Goal: Task Accomplishment & Management: Manage account settings

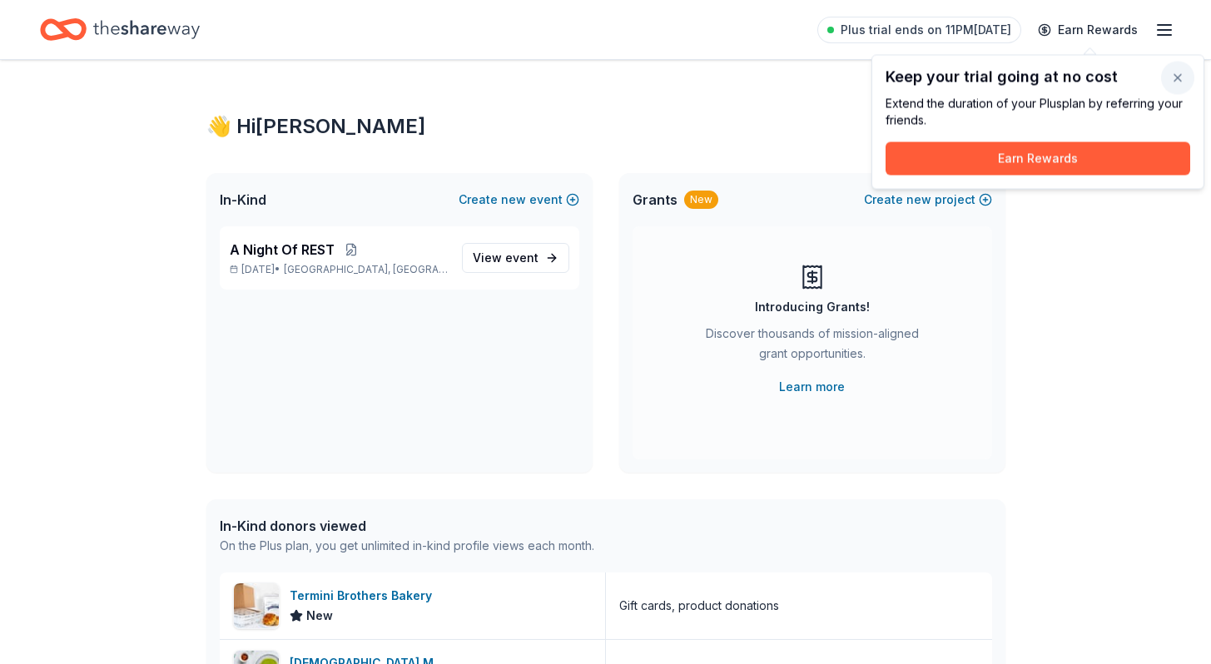
click at [1182, 82] on button "button" at bounding box center [1177, 78] width 33 height 33
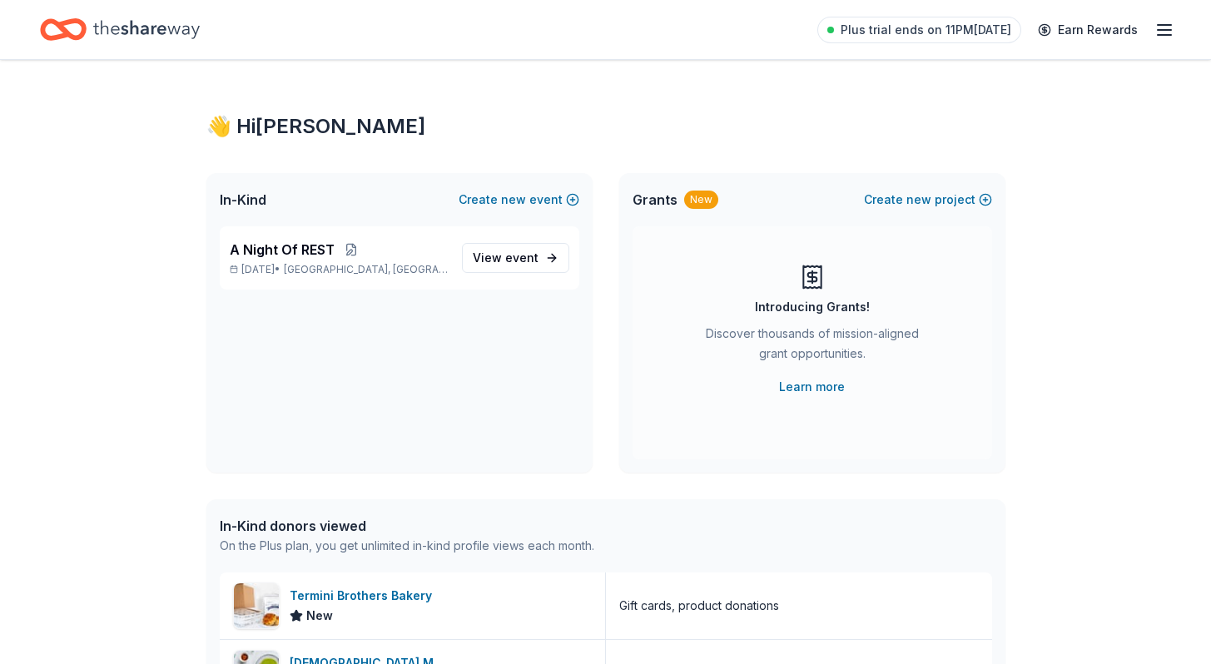
click at [1161, 17] on div "Plus trial ends on 11PM[DATE] Earn Rewards" at bounding box center [995, 29] width 357 height 39
click at [1168, 35] on line "button" at bounding box center [1164, 35] width 13 height 0
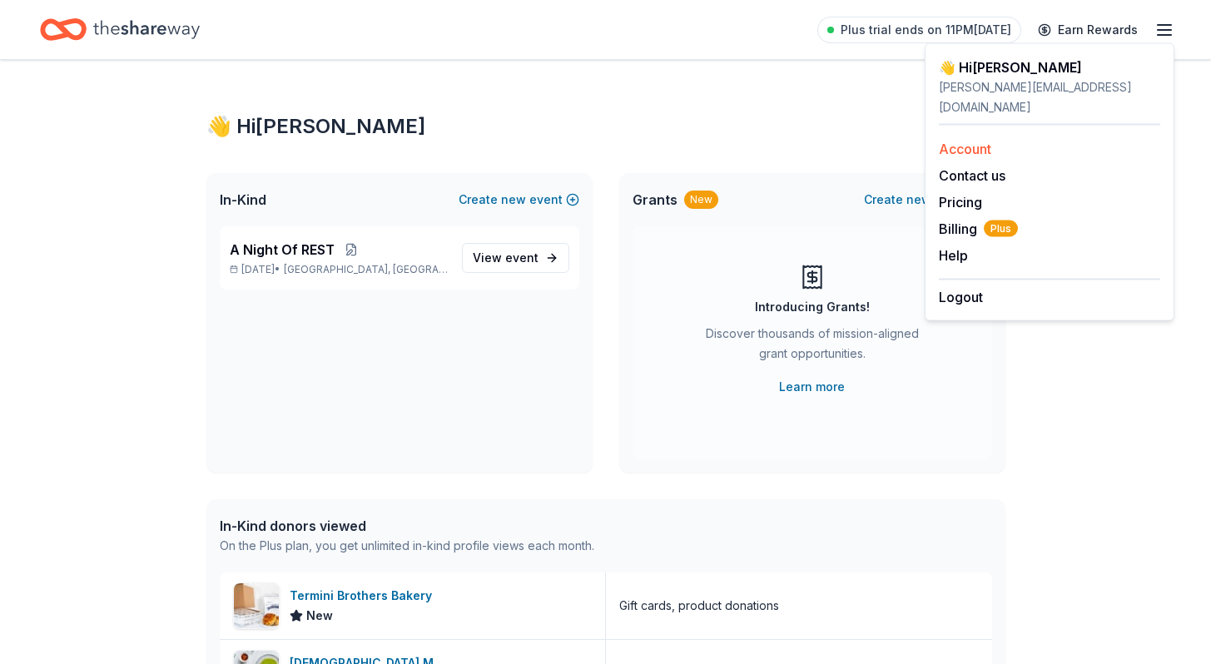
click at [967, 141] on link "Account" at bounding box center [965, 149] width 52 height 17
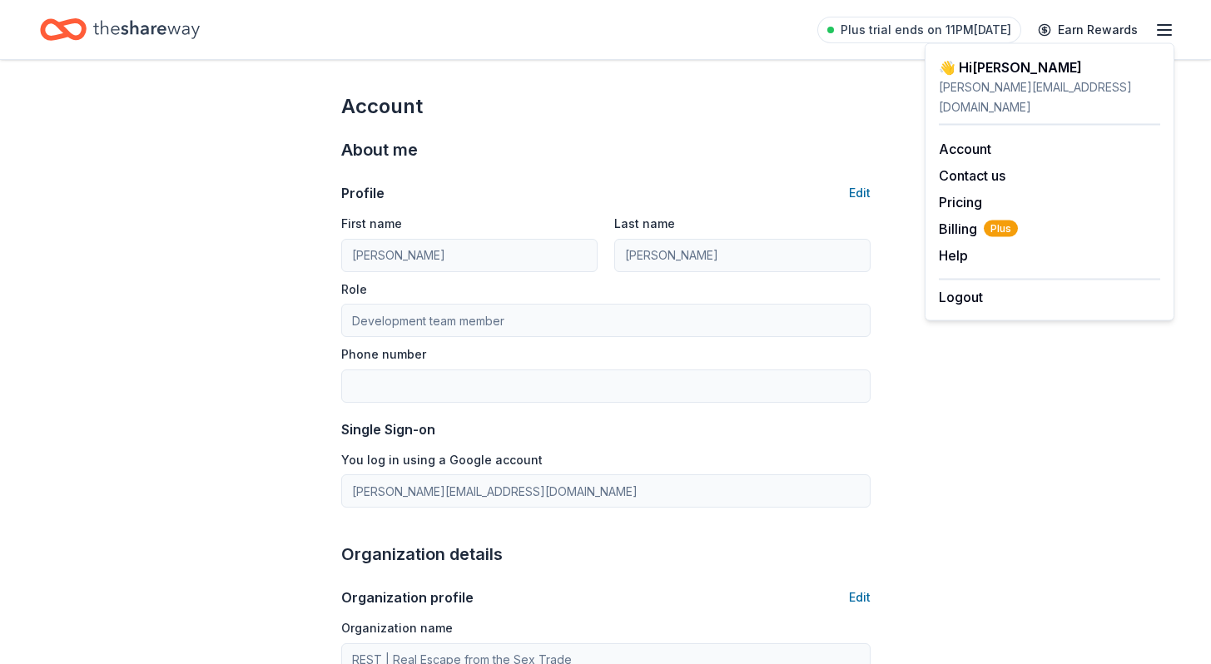
click at [1163, 27] on icon "button" at bounding box center [1164, 30] width 20 height 20
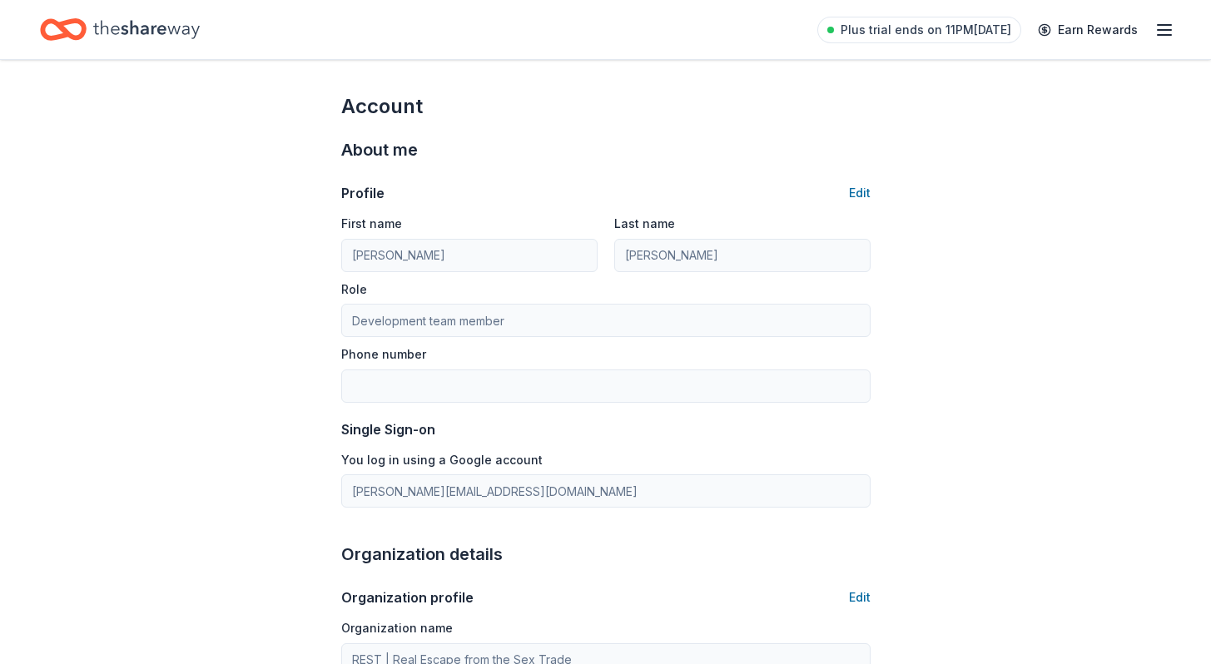
click at [1163, 27] on icon "button" at bounding box center [1164, 30] width 20 height 20
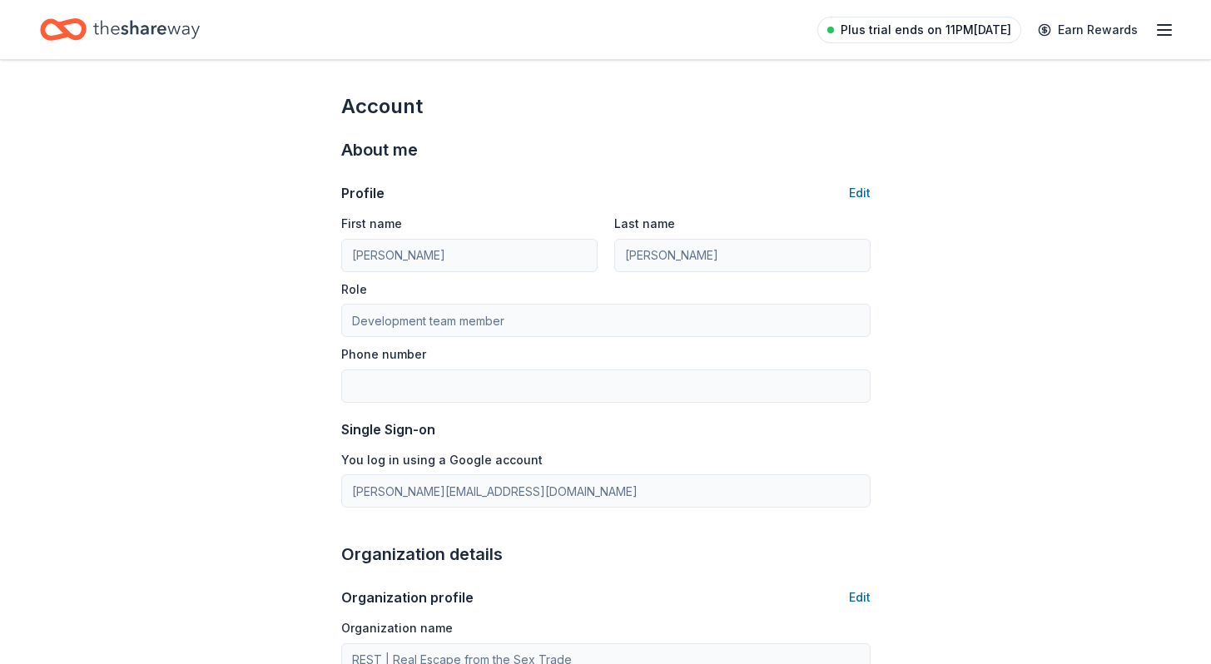
click at [901, 31] on span "Plus trial ends on 11PM[DATE]" at bounding box center [926, 30] width 171 height 20
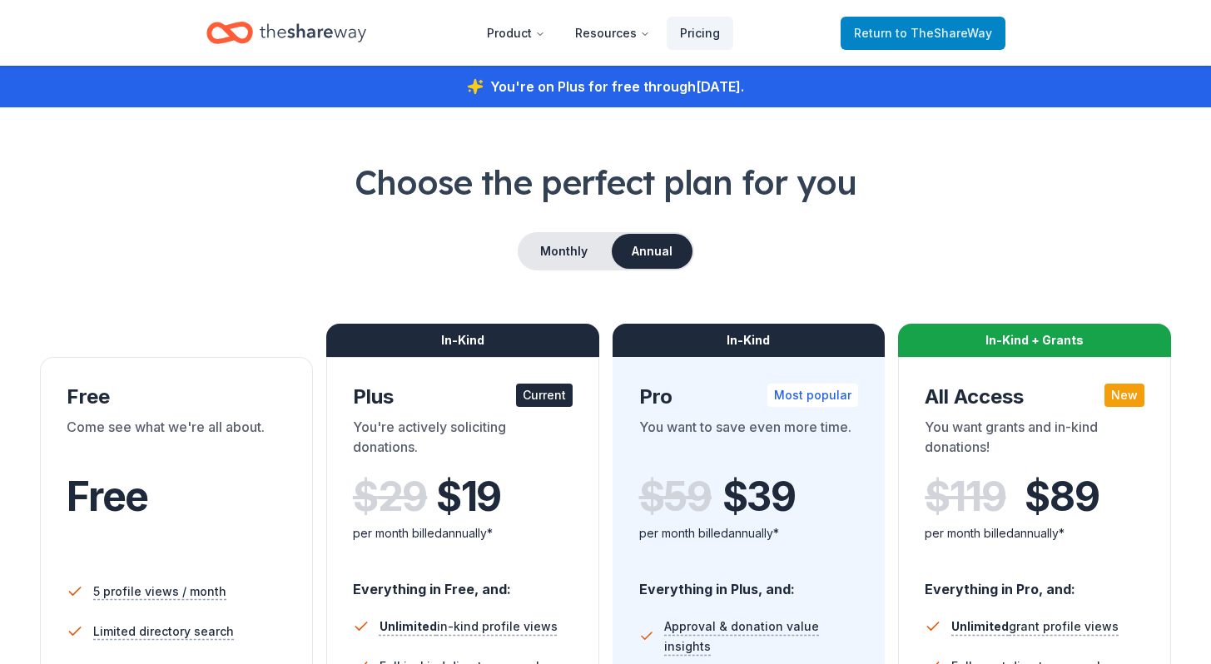
click at [911, 32] on span "to TheShareWay" at bounding box center [944, 33] width 97 height 14
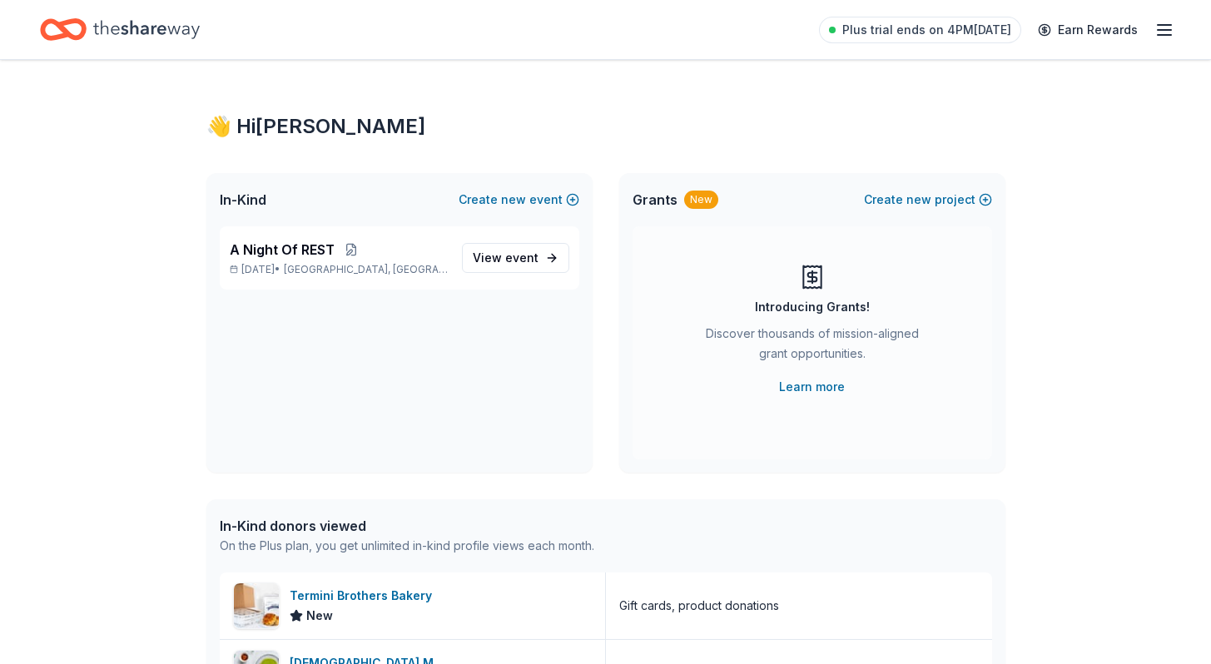
click at [1159, 22] on icon "button" at bounding box center [1164, 30] width 20 height 20
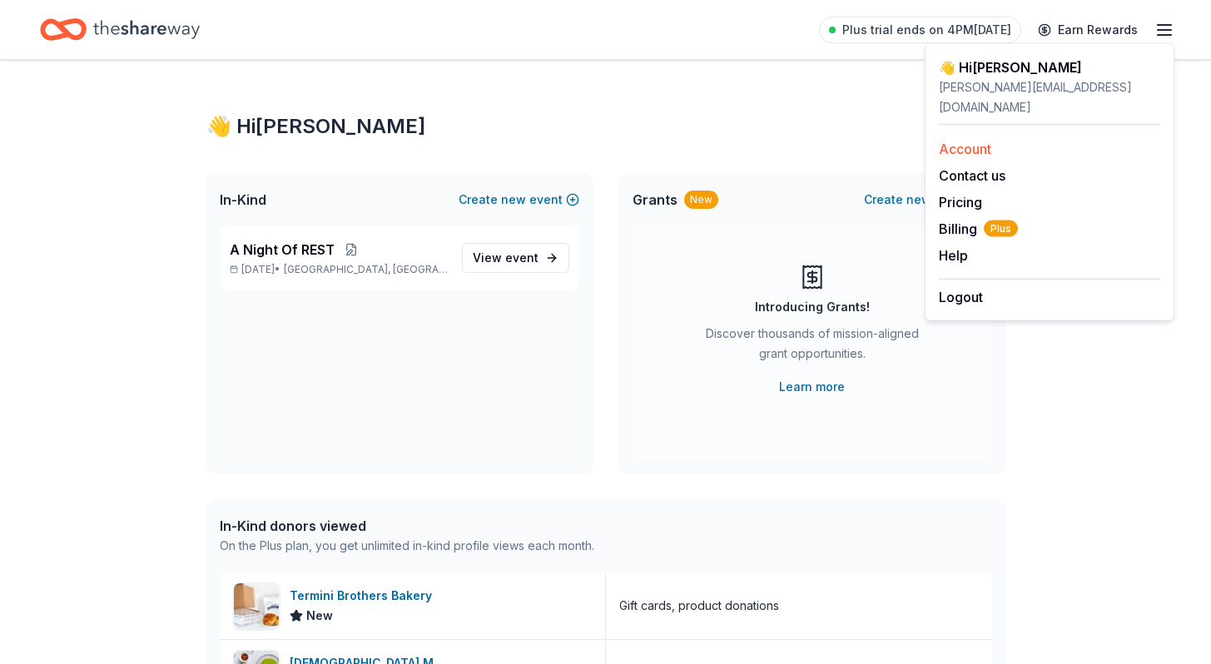
click at [977, 141] on link "Account" at bounding box center [965, 149] width 52 height 17
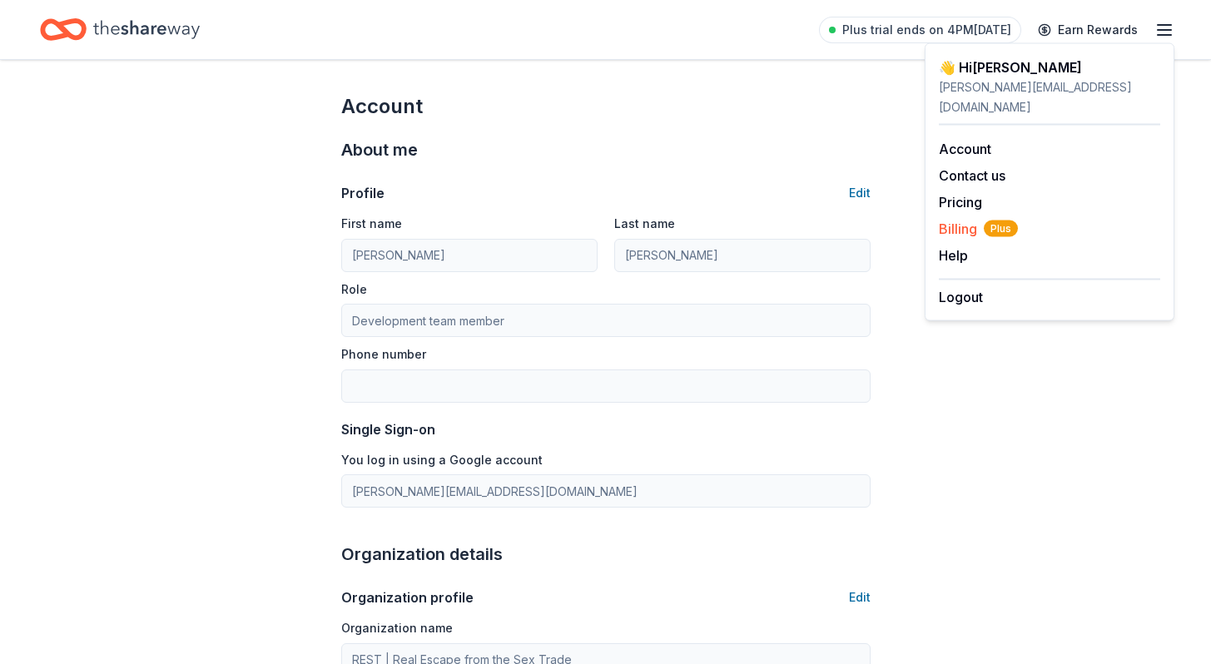
click at [965, 219] on span "Billing Plus" at bounding box center [978, 229] width 79 height 20
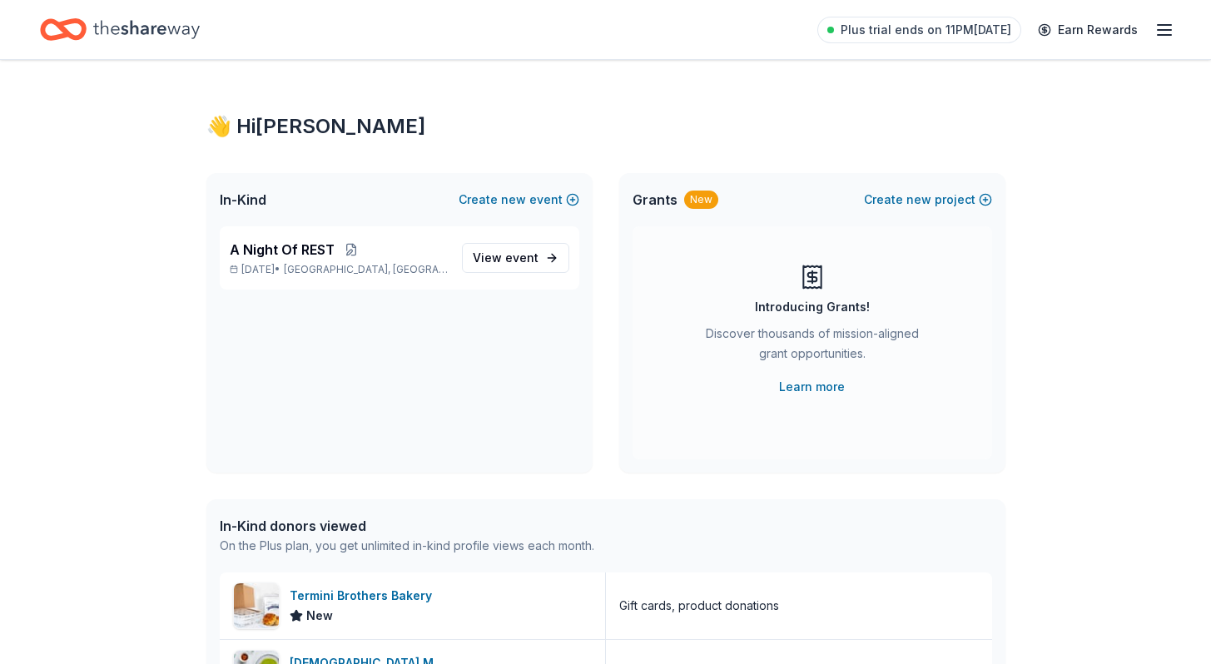
click at [1159, 20] on icon "button" at bounding box center [1164, 30] width 20 height 20
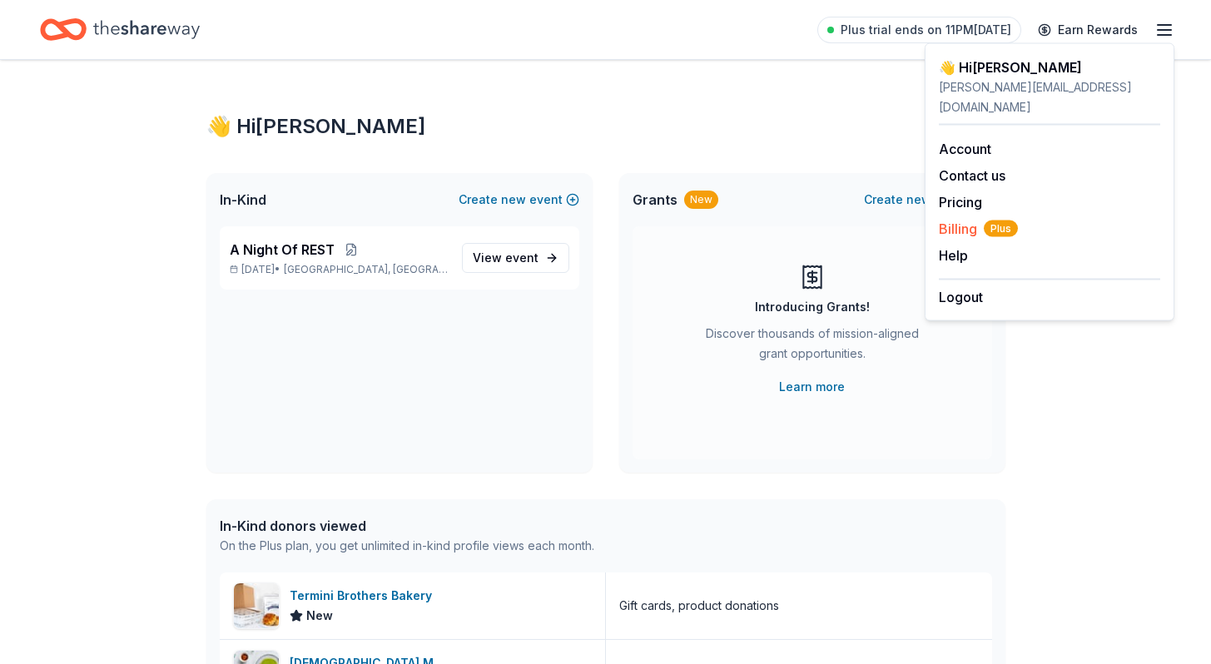
click at [975, 219] on span "Billing Plus" at bounding box center [978, 229] width 79 height 20
